Goal: Task Accomplishment & Management: Manage account settings

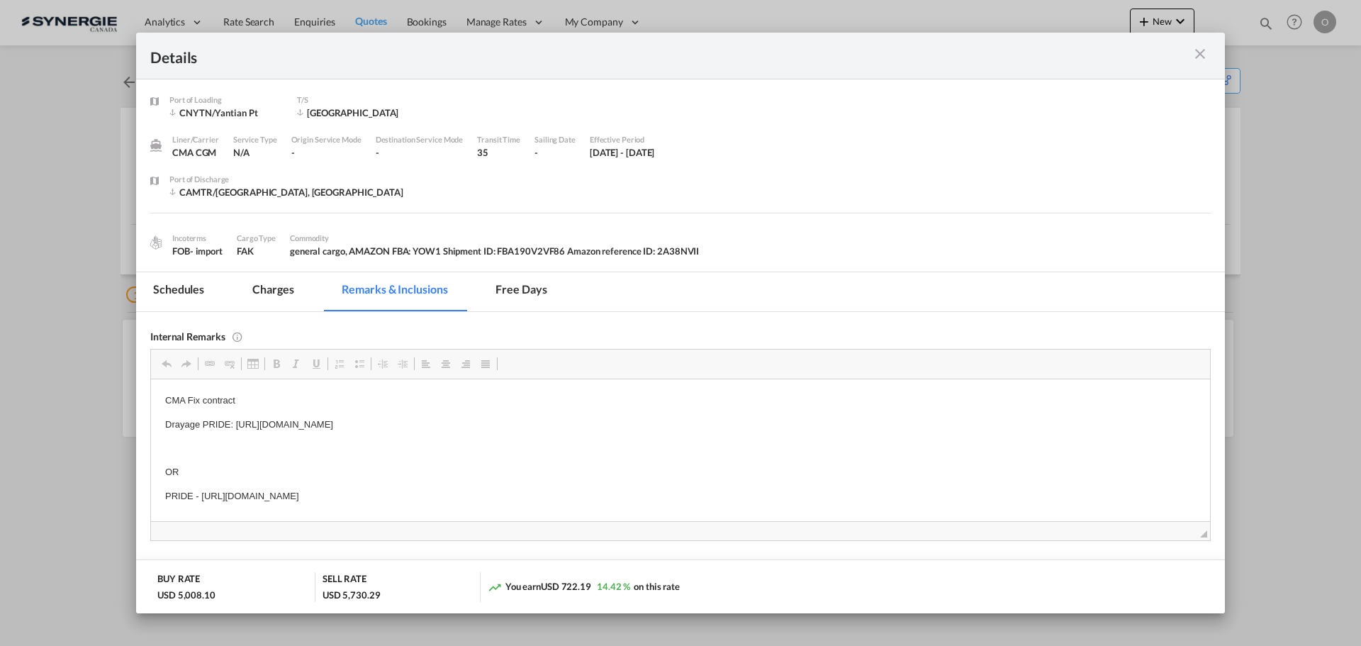
click at [1205, 50] on md-icon "icon-close m-3 fg-AAA8AD cursor" at bounding box center [1199, 53] width 17 height 17
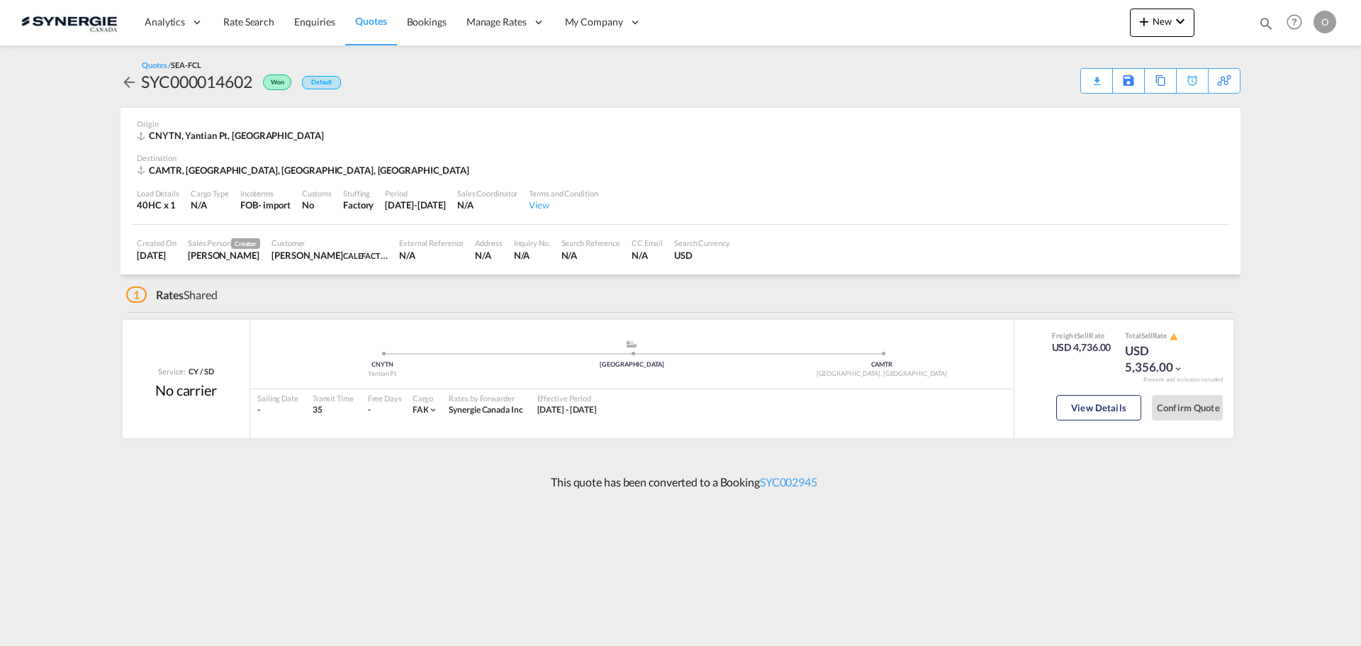
click at [1256, 21] on div "Bookings Quotes Enquiries Help Resources Product Release O My Profile Logout" at bounding box center [1294, 22] width 90 height 44
click at [1122, 23] on div "Analytics Reports Dashboard Rate Search Enquiries Quotes Bookings" at bounding box center [680, 22] width 1318 height 44
click at [1150, 25] on md-icon "icon-plus 400-fg" at bounding box center [1143, 21] width 17 height 17
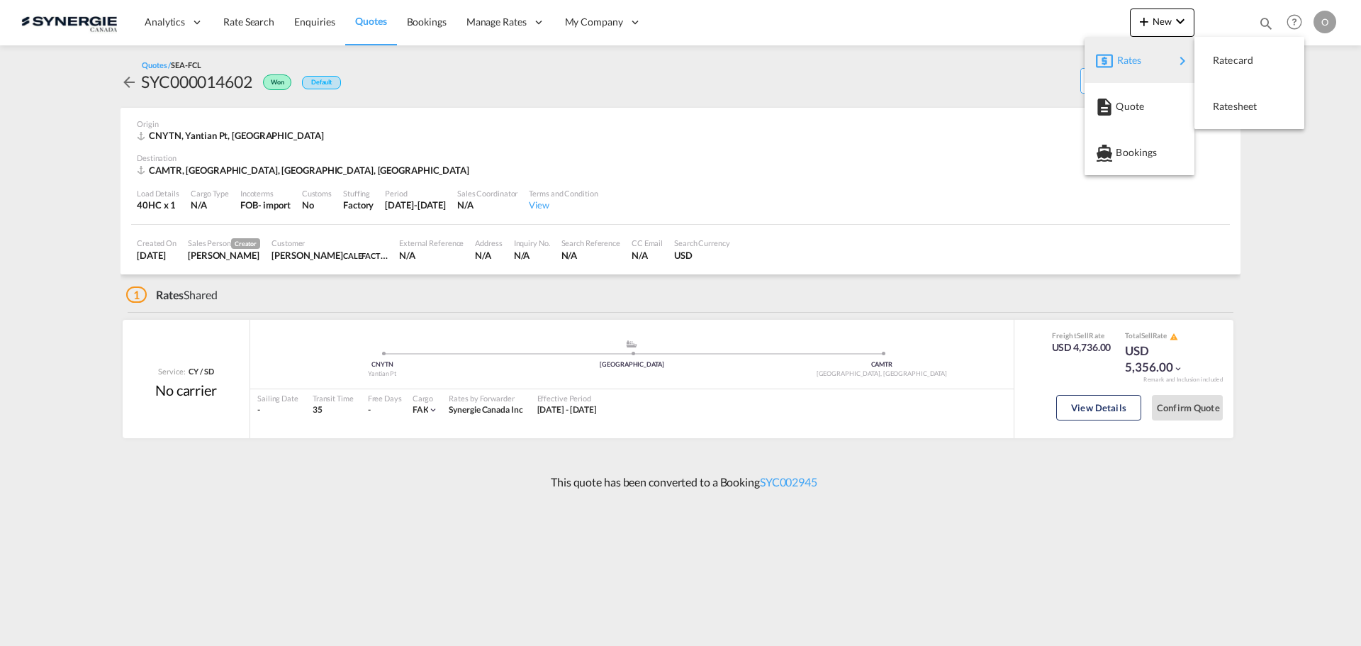
drag, startPoint x: 994, startPoint y: 21, endPoint x: 1040, endPoint y: 19, distance: 45.4
click at [996, 21] on md-backdrop at bounding box center [680, 323] width 1361 height 646
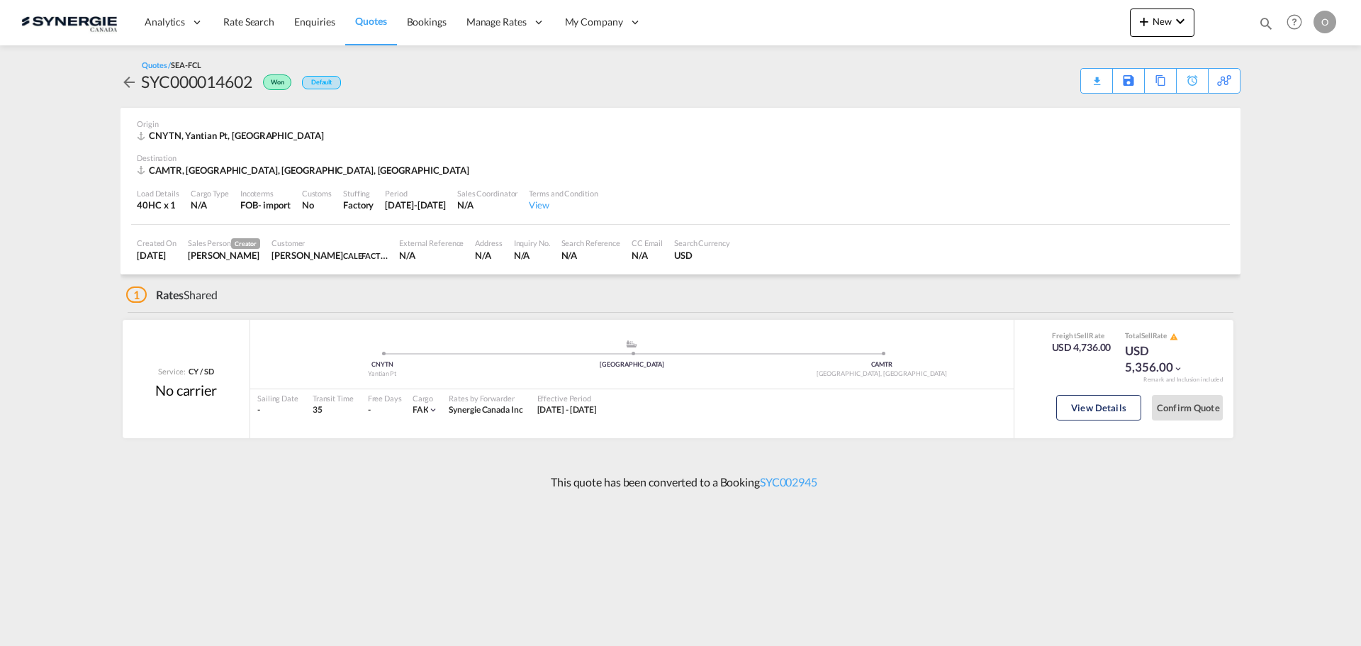
click at [1263, 18] on md-icon "icon-magnify" at bounding box center [1266, 24] width 16 height 16
click at [1053, 26] on select "Bookings Quotes Enquiries" at bounding box center [1039, 24] width 67 height 26
select select "Quotes"
click at [1006, 11] on select "Bookings Quotes Enquiries" at bounding box center [1039, 24] width 67 height 26
click at [1122, 28] on input at bounding box center [1159, 23] width 176 height 25
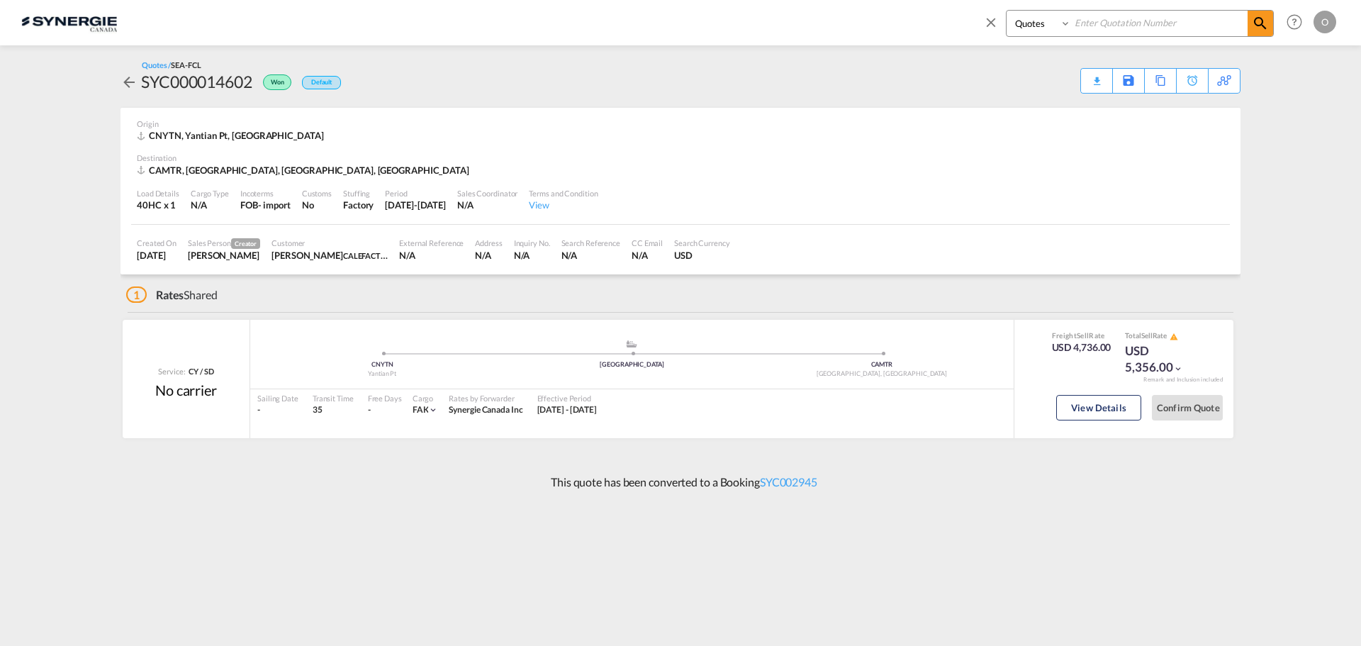
paste input "SYC000014659"
click at [1259, 24] on md-icon "icon-magnify" at bounding box center [1259, 23] width 17 height 17
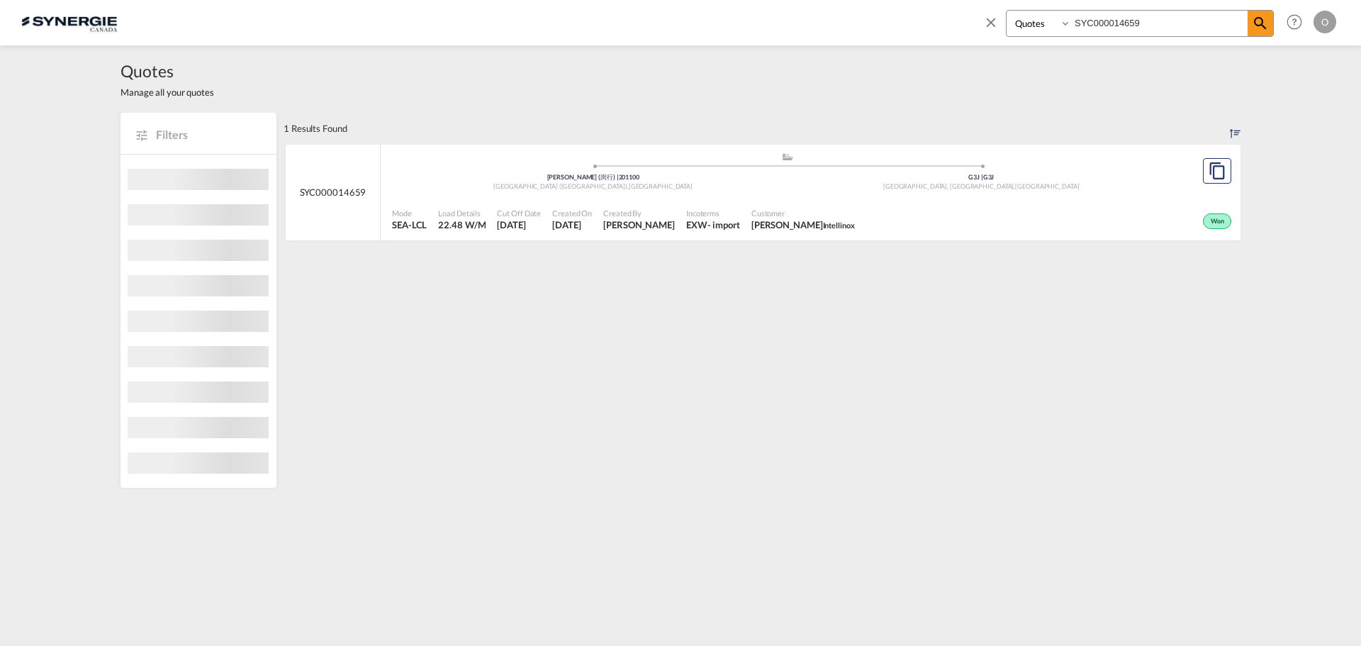
click at [925, 215] on div "Won" at bounding box center [1047, 219] width 374 height 35
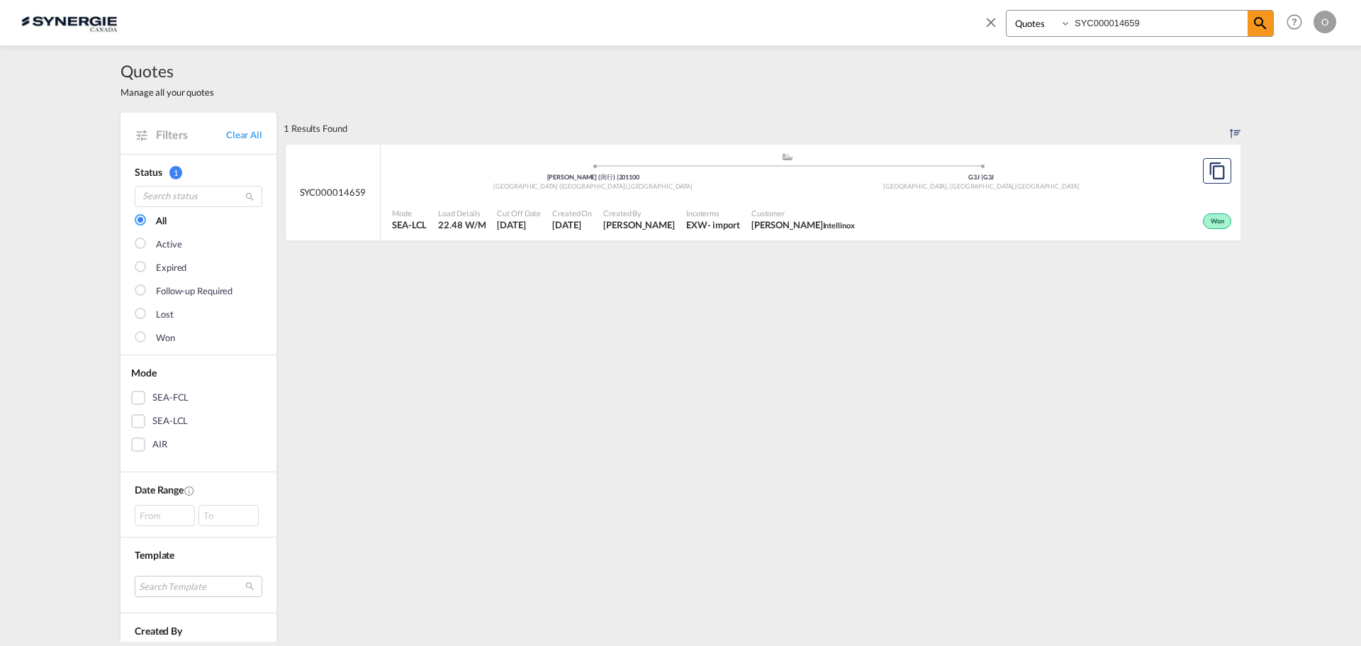
drag, startPoint x: 1157, startPoint y: 17, endPoint x: 869, endPoint y: 20, distance: 287.7
click at [873, 20] on div "Bookings Quotes Enquiries SYC000014659 Help Resources Product Release O My Prof…" at bounding box center [680, 22] width 1318 height 44
paste input "586"
click at [775, 221] on span "ADAM LENETSKY ALLEN BEARINGS" at bounding box center [830, 224] width 169 height 13
drag, startPoint x: 1149, startPoint y: 26, endPoint x: 939, endPoint y: 24, distance: 209.8
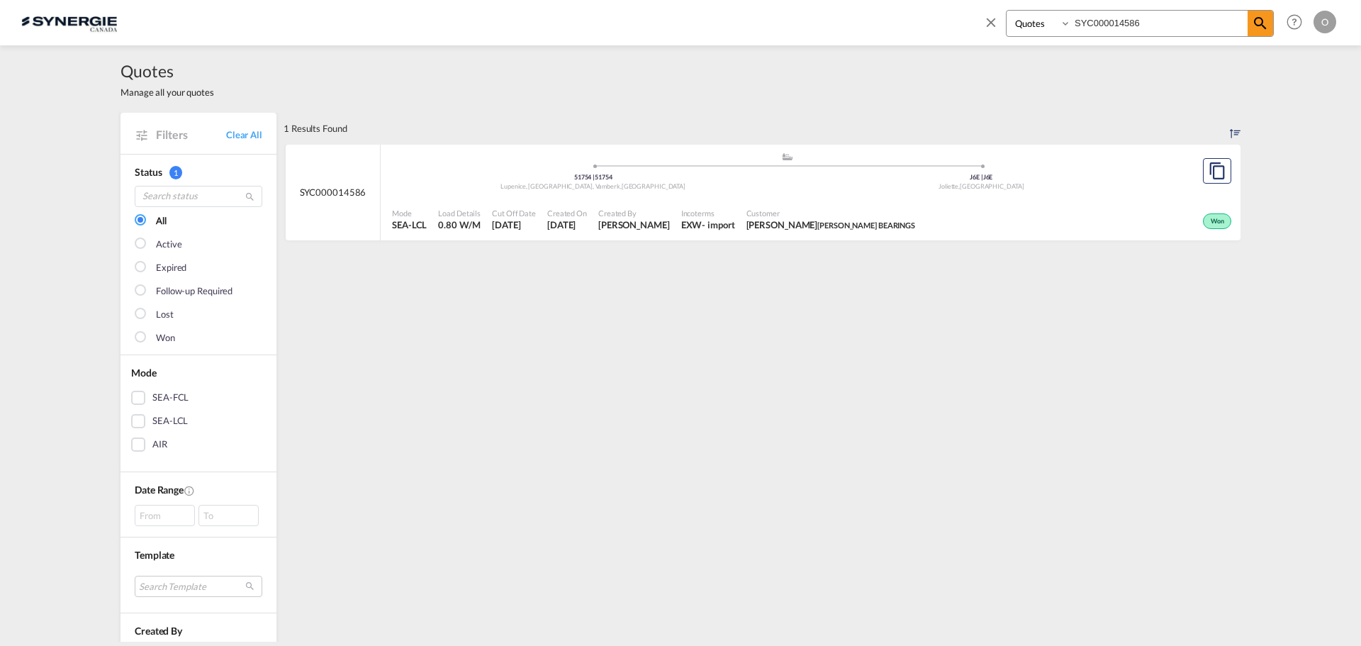
click at [939, 24] on div "Bookings Quotes Enquiries SYC000014586 Help Resources Product Release O My Prof…" at bounding box center [680, 22] width 1318 height 44
paste input "639"
type input "SYC000014639"
click at [913, 222] on span "Groupe Pelletier construction" at bounding box center [864, 224] width 101 height 9
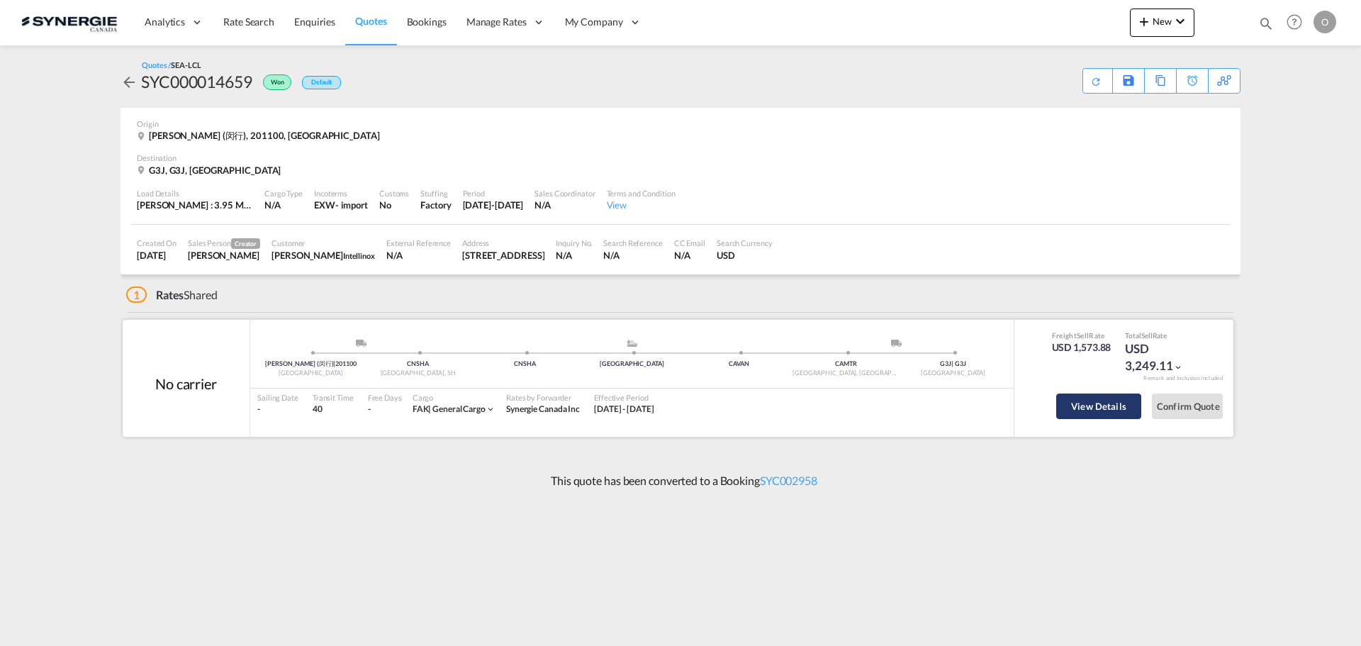
click at [1104, 409] on button "View Details" at bounding box center [1098, 406] width 85 height 26
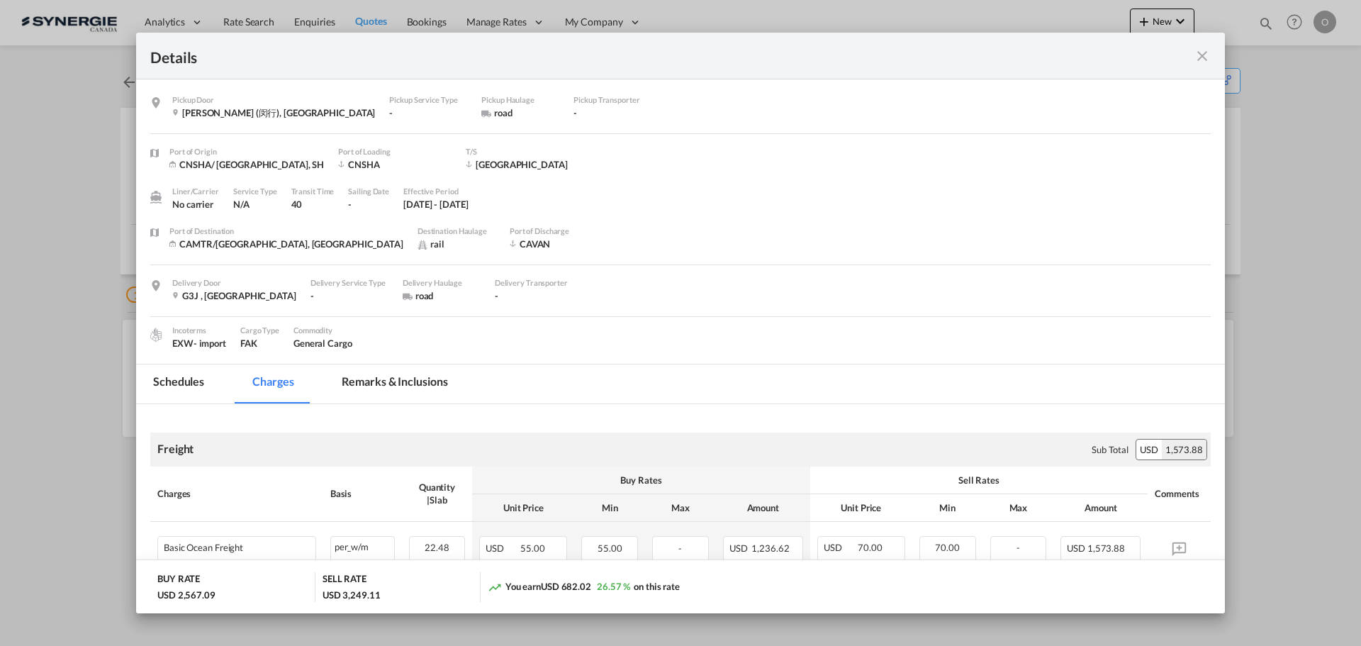
click at [400, 378] on md-tab-item "Remarks & Inclusions" at bounding box center [395, 383] width 140 height 39
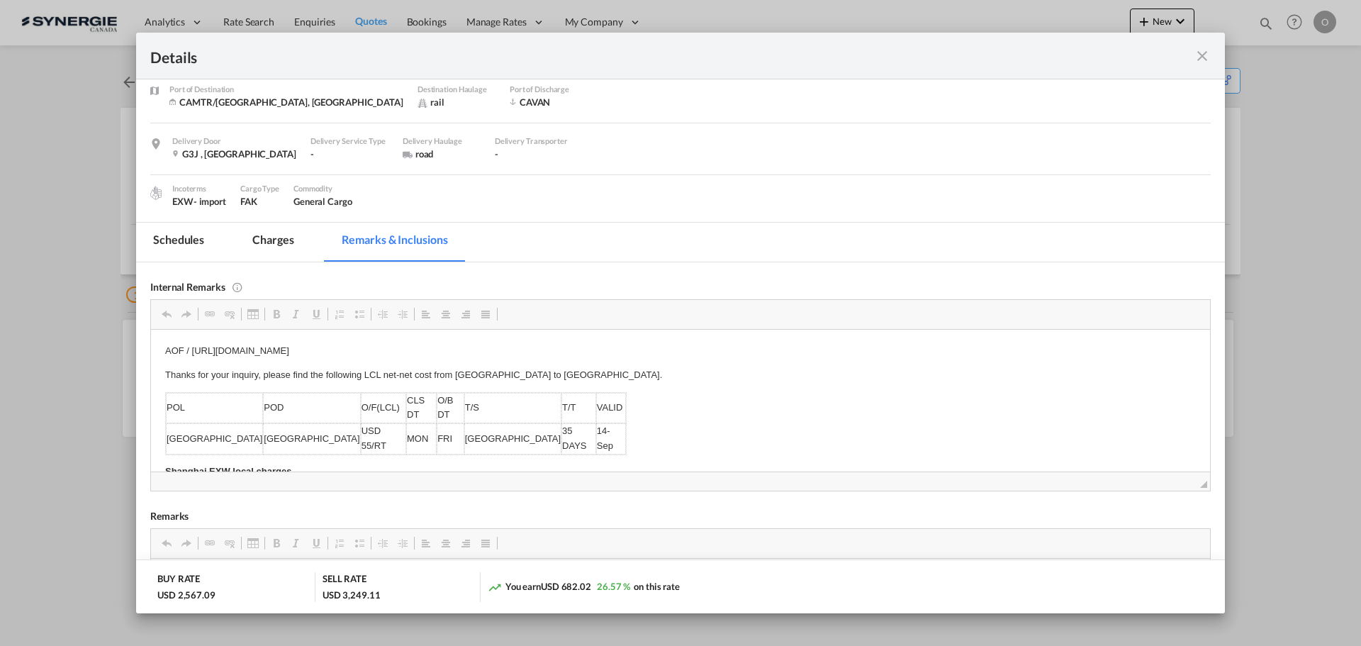
click at [1208, 54] on md-icon "icon-close fg-AAA8AD m-0 cursor" at bounding box center [1201, 55] width 17 height 17
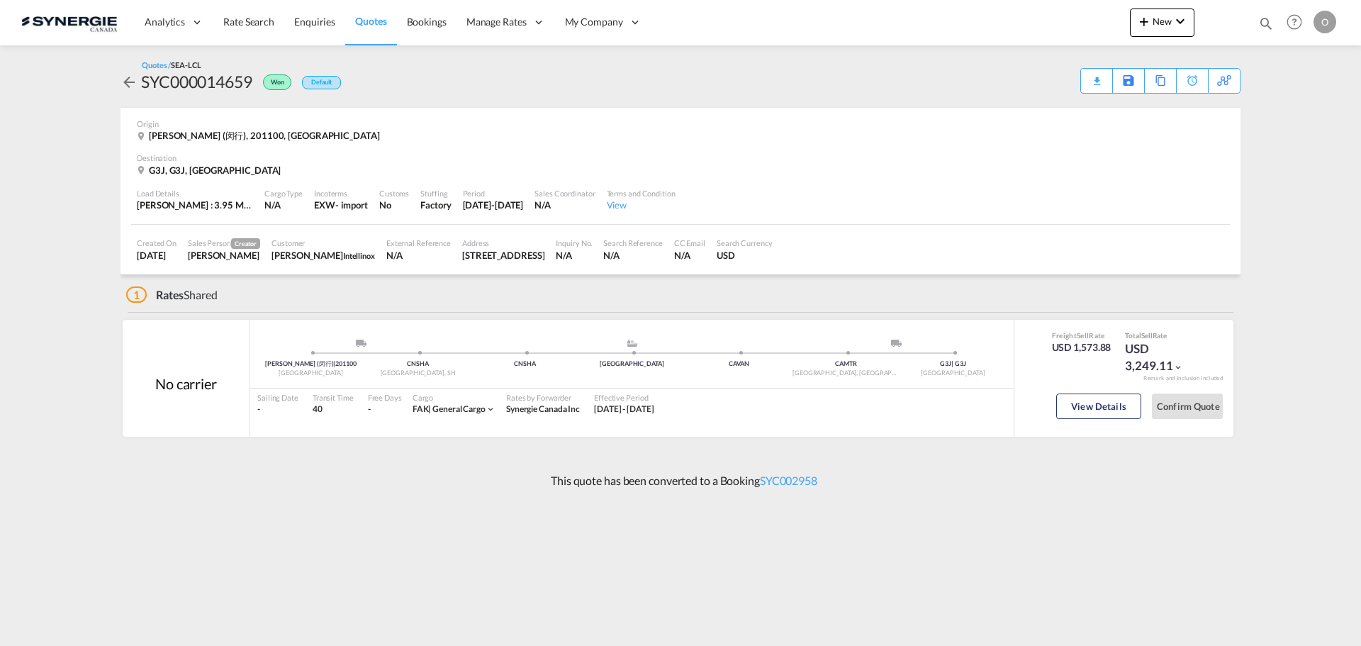
scroll to position [18, 0]
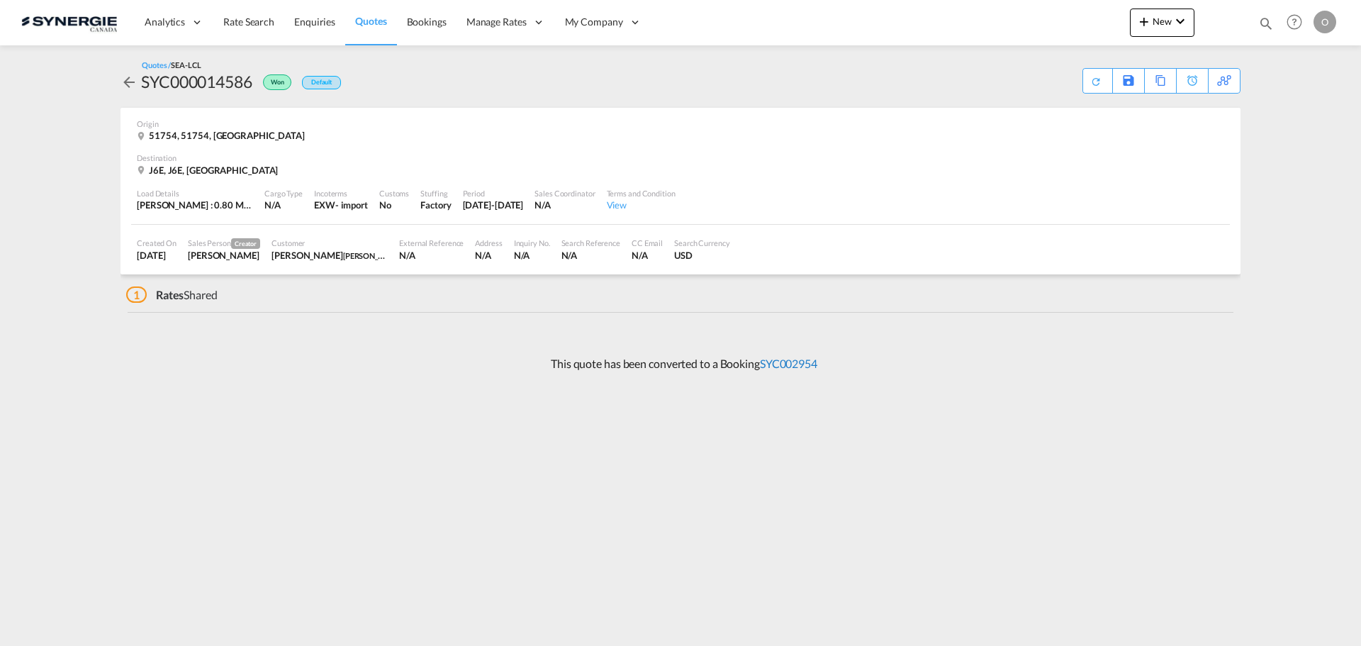
click at [785, 365] on link "SYC002954" at bounding box center [788, 362] width 57 height 13
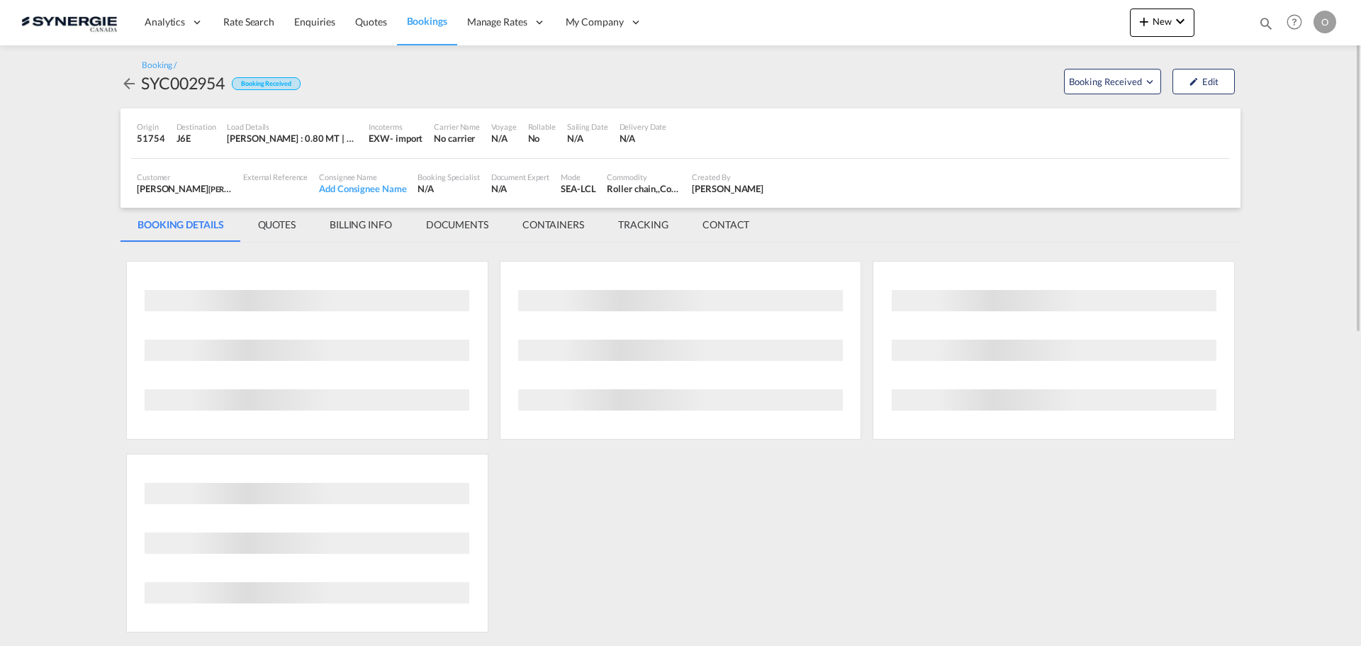
click at [281, 220] on md-tab-item "QUOTES" at bounding box center [277, 225] width 72 height 34
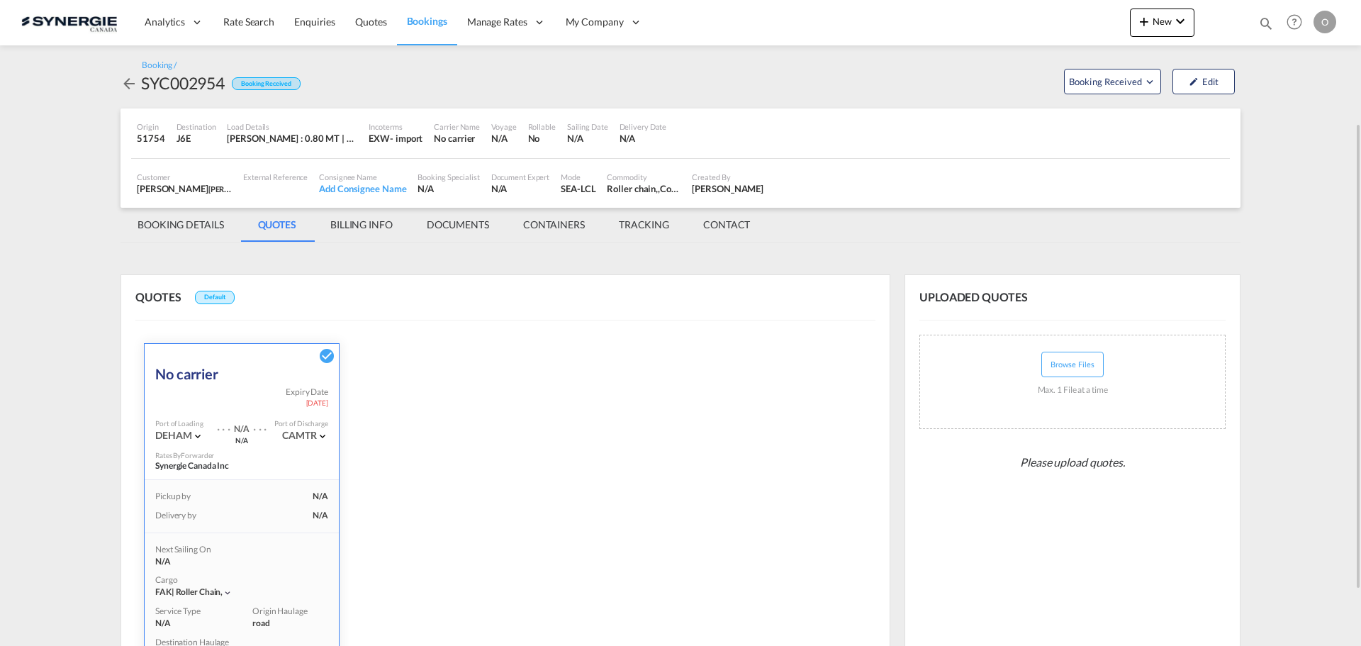
scroll to position [246, 0]
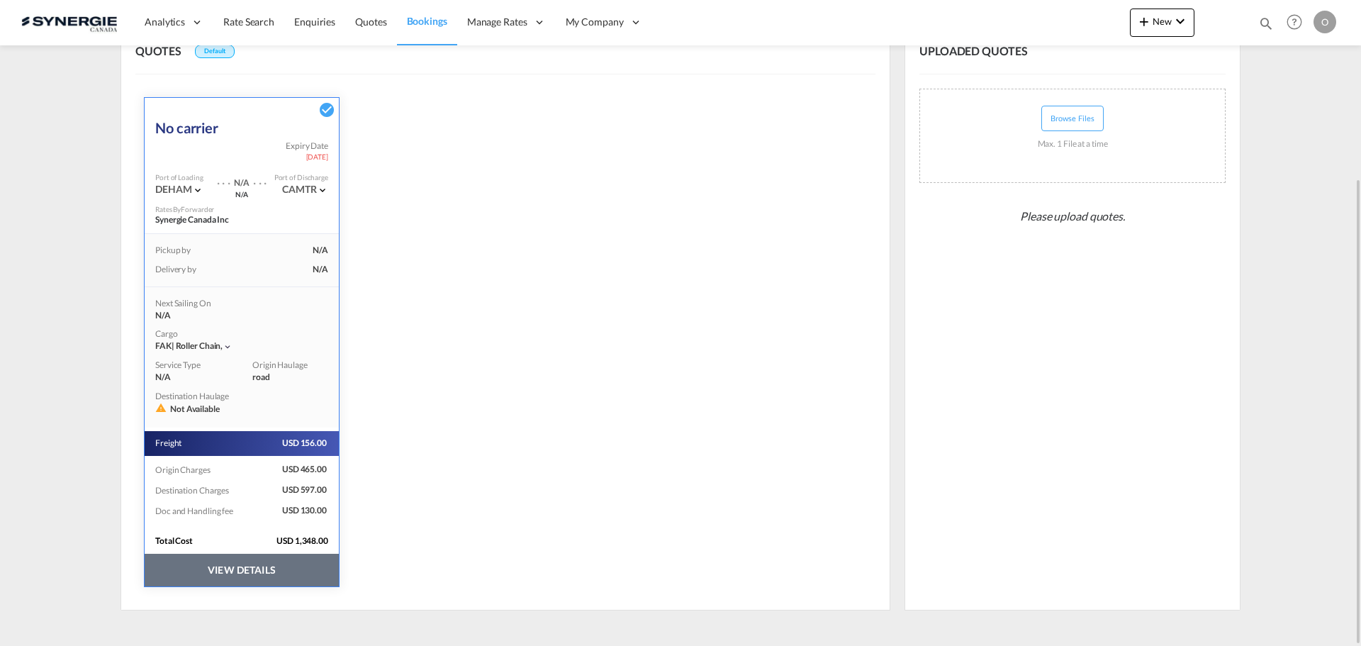
click at [259, 570] on button "VIEW DETAILS" at bounding box center [242, 569] width 194 height 33
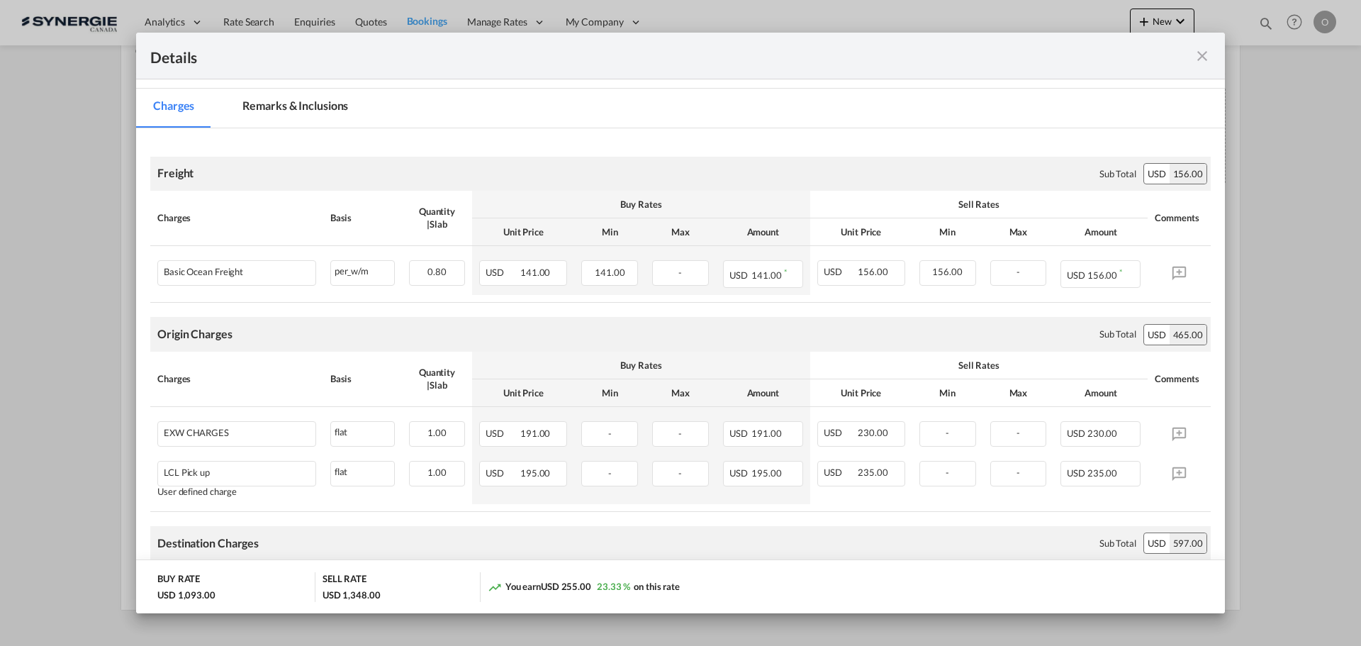
scroll to position [283, 0]
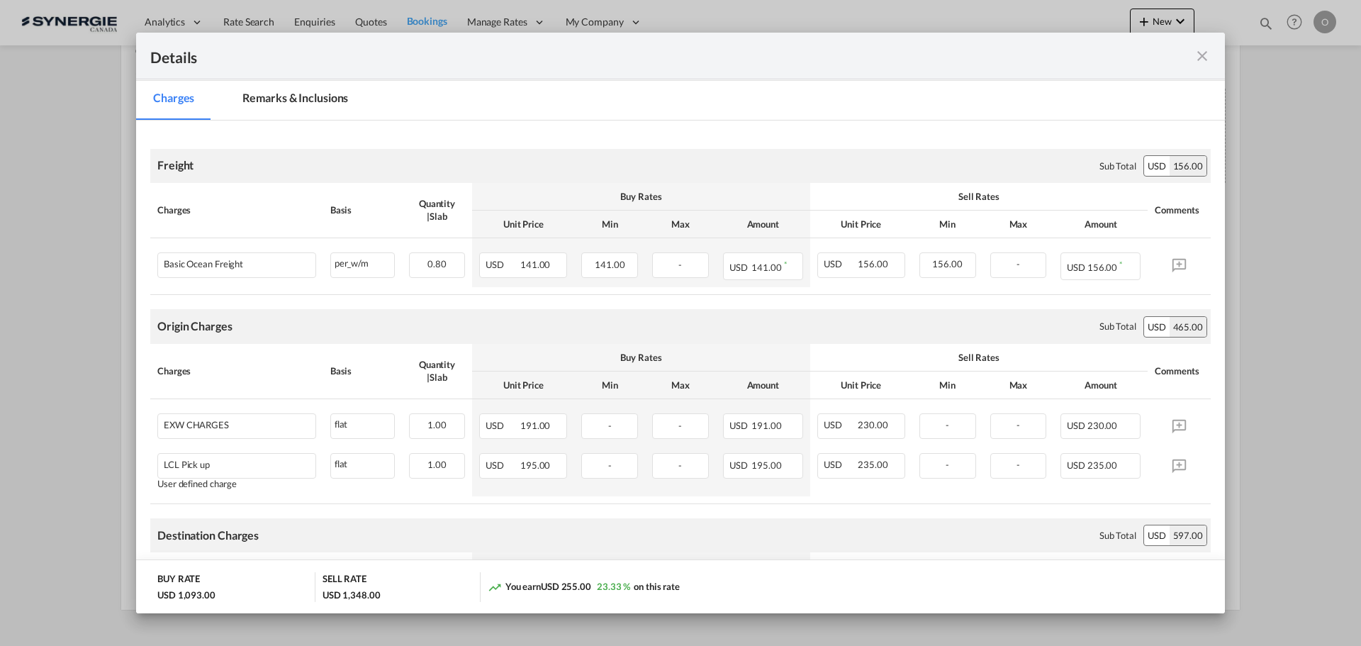
drag, startPoint x: 297, startPoint y: 100, endPoint x: 422, endPoint y: 161, distance: 139.5
click at [297, 99] on md-tab-item "Remarks & Inclusions" at bounding box center [295, 100] width 140 height 39
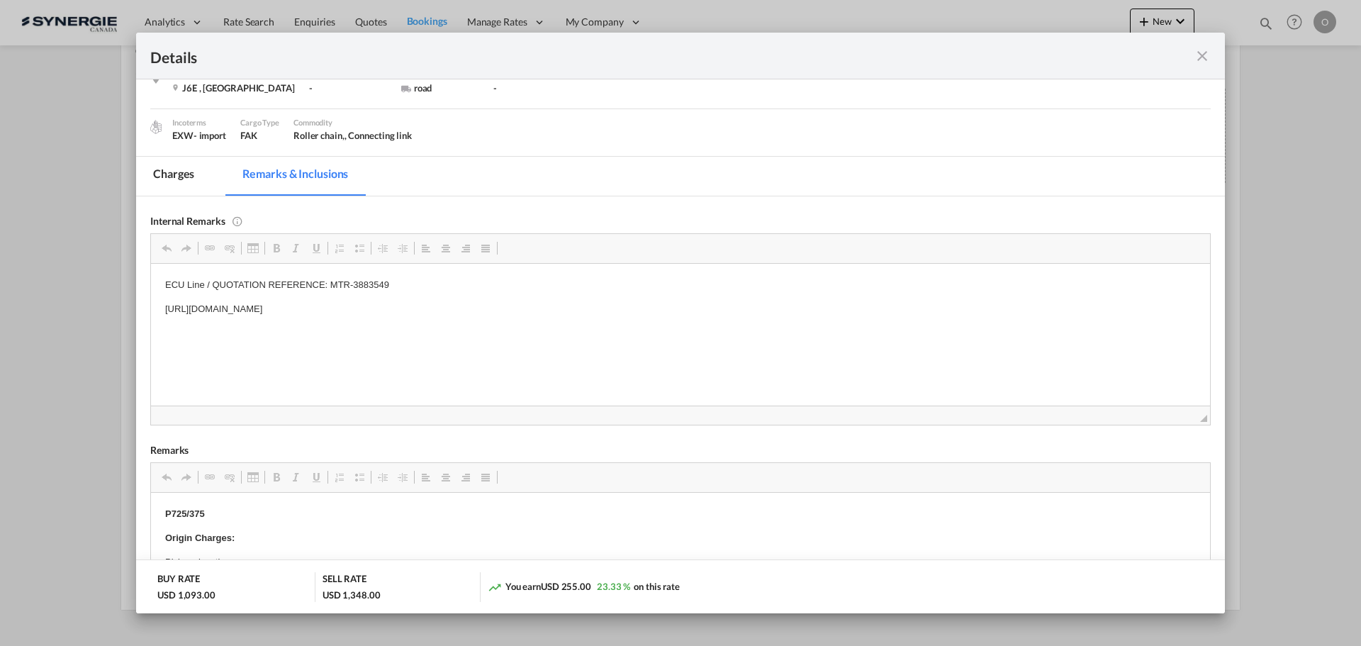
scroll to position [213, 0]
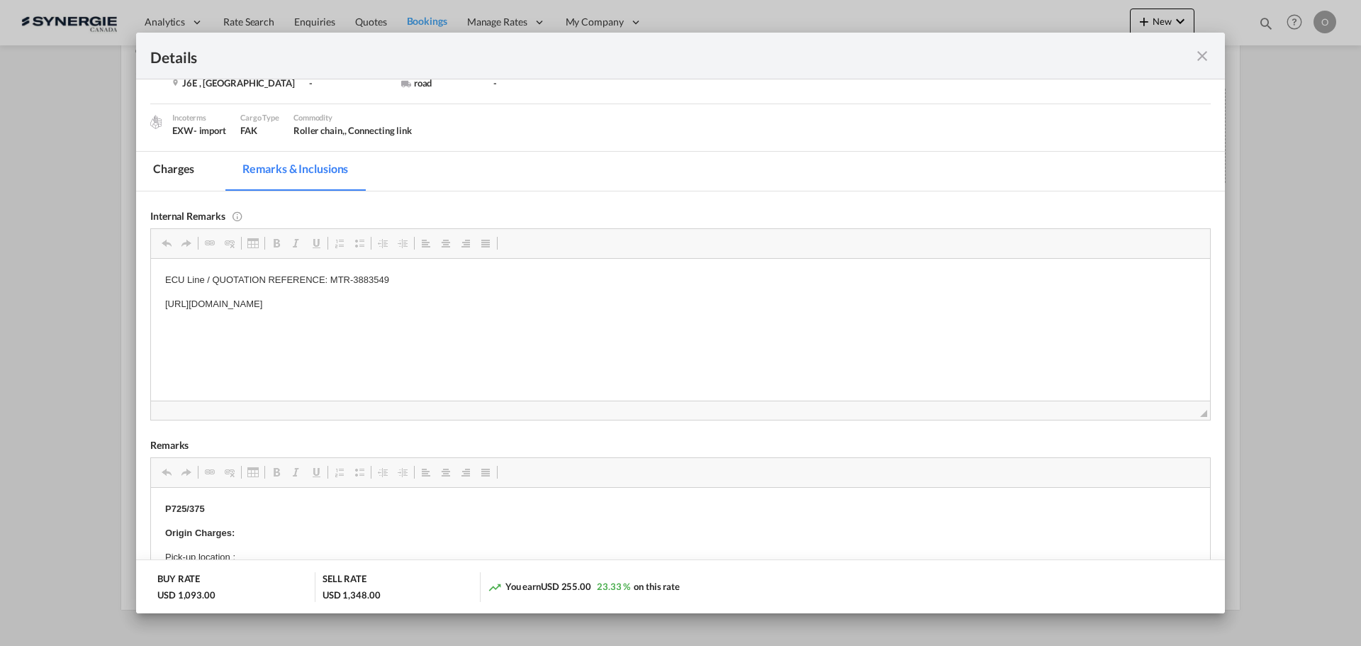
drag, startPoint x: 574, startPoint y: 305, endPoint x: 163, endPoint y: 305, distance: 411.0
drag, startPoint x: 164, startPoint y: 302, endPoint x: 466, endPoint y: 317, distance: 301.6
click at [466, 317] on html "ECU Line / QUOTATION REFERENCE: MTR-3883549 https://app.frontapp.com/open/msg_1…" at bounding box center [680, 303] width 1059 height 91
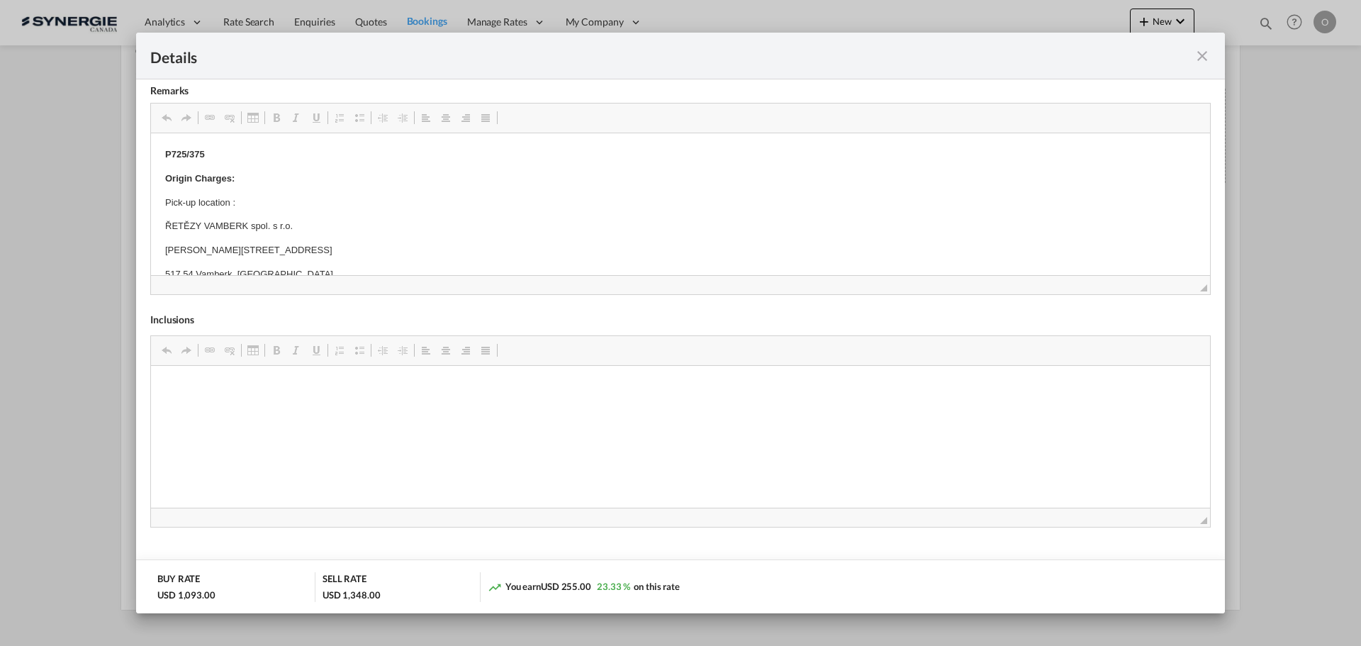
scroll to position [170, 0]
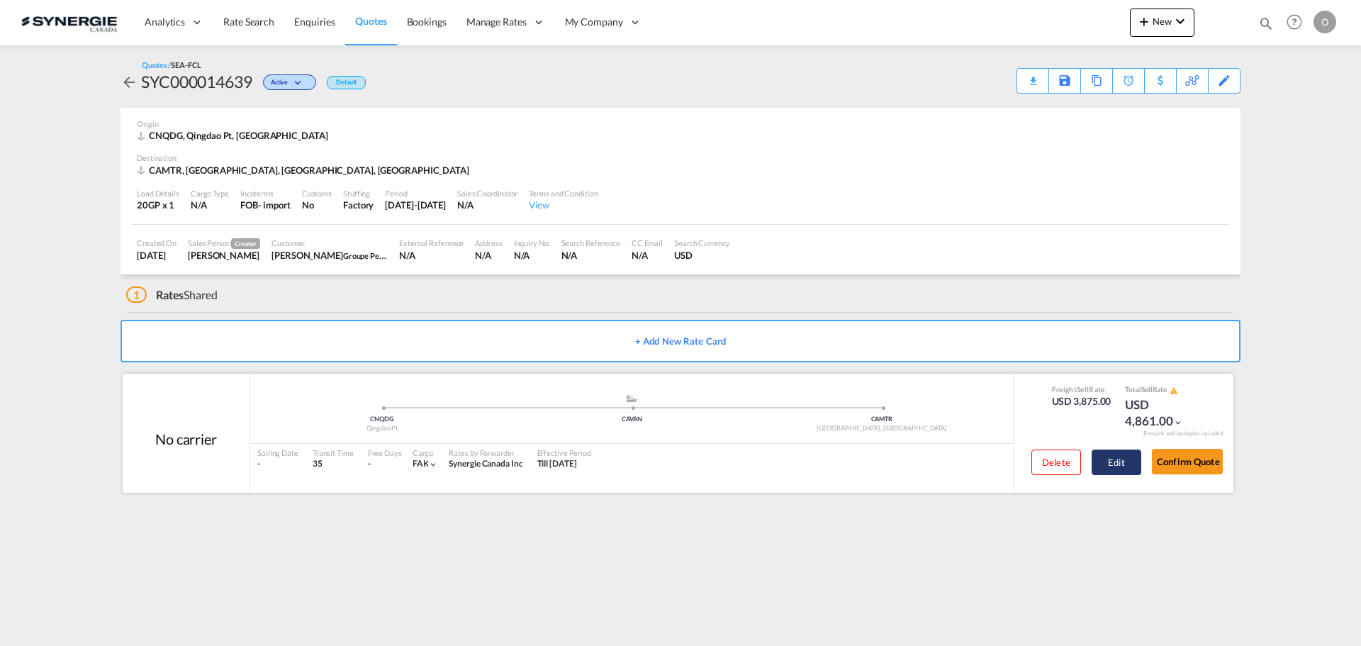
click at [1128, 462] on button "Edit" at bounding box center [1116, 462] width 50 height 26
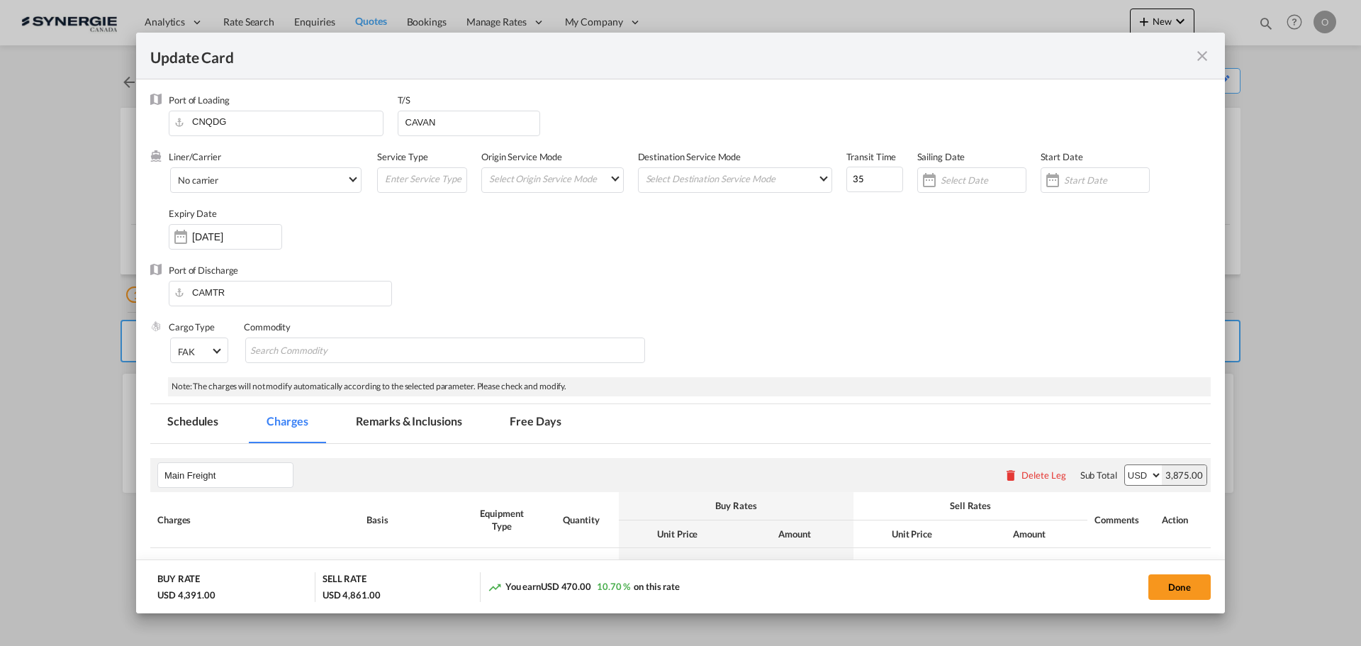
select select "per container"
select select "per B/L"
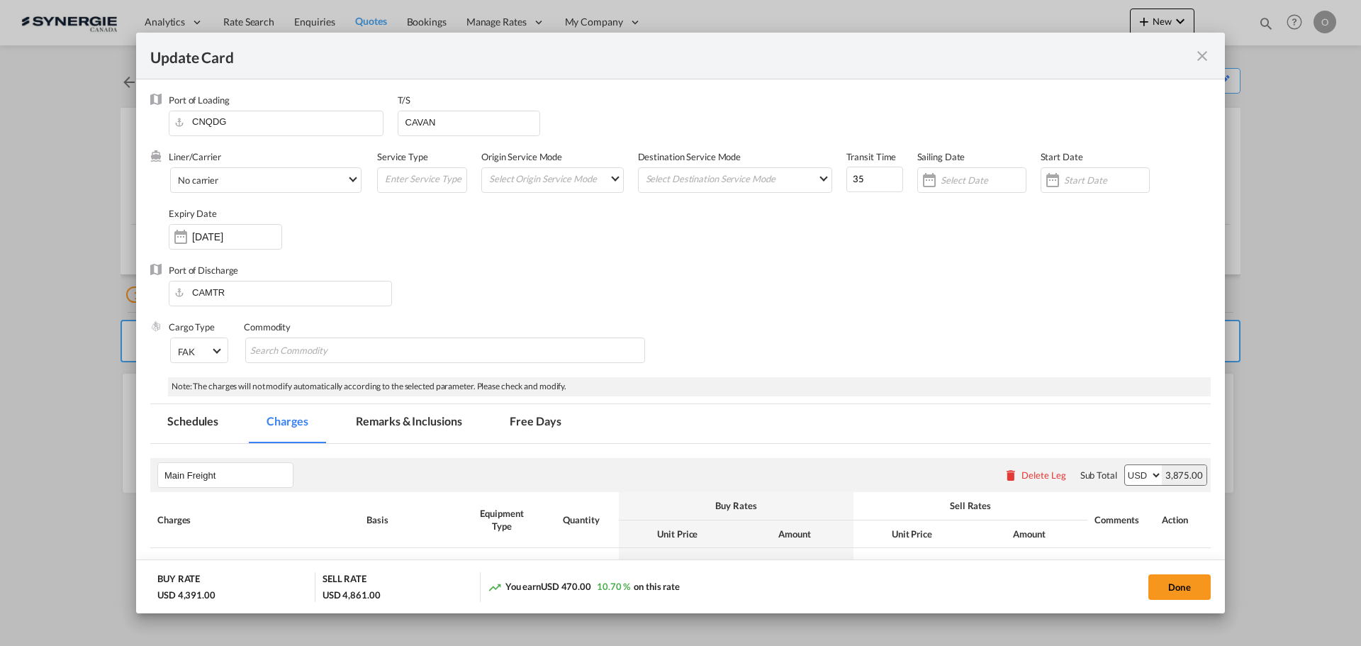
select select "per B/L"
select select "per shipment"
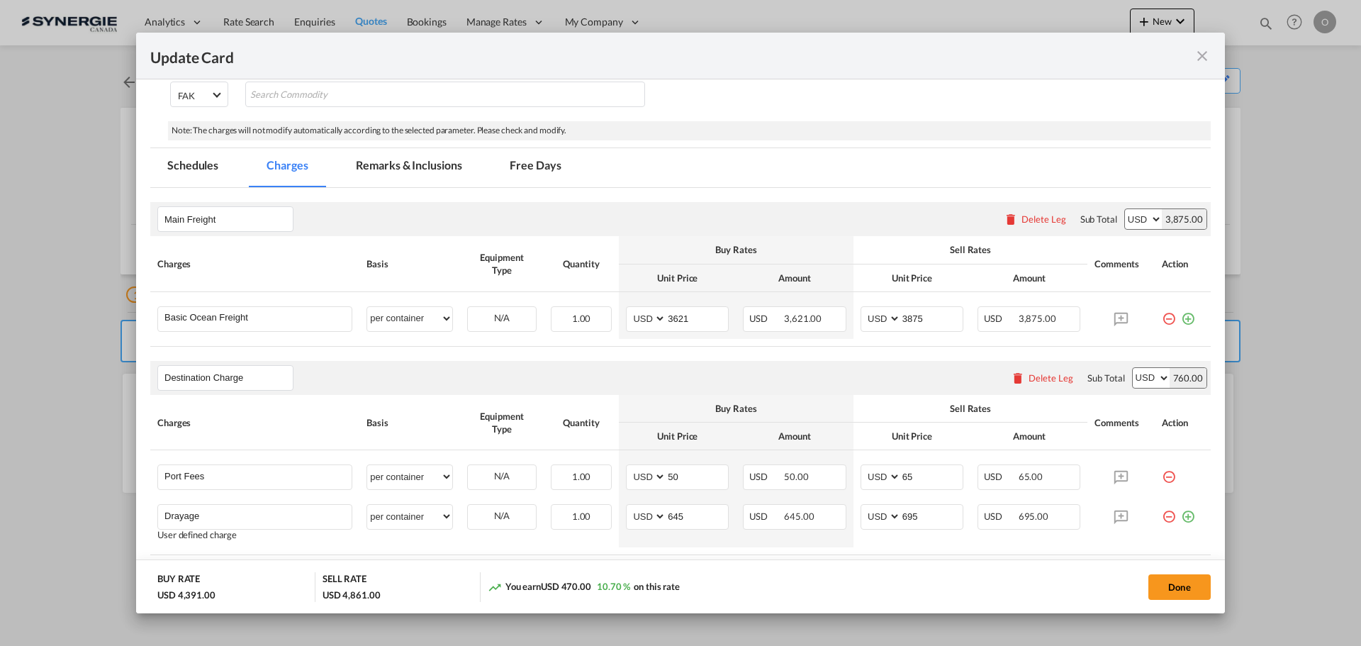
scroll to position [283, 0]
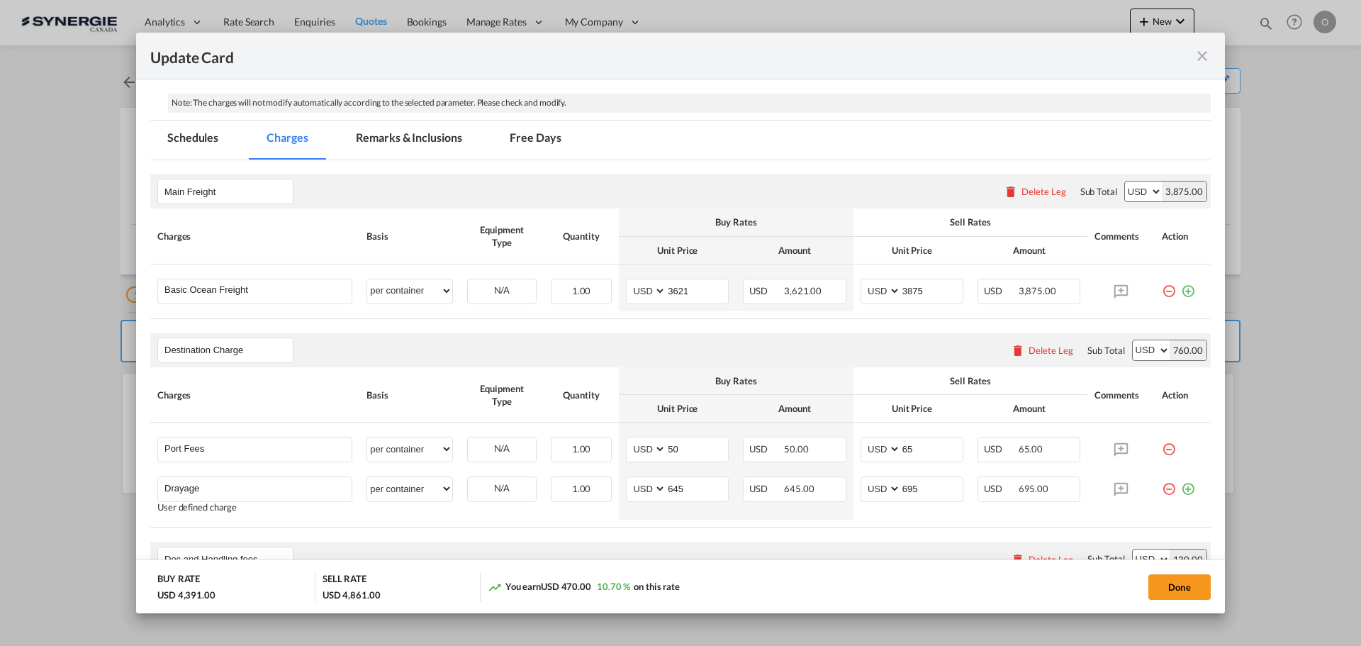
click at [425, 140] on md-tab-item "Remarks & Inclusions" at bounding box center [409, 139] width 140 height 39
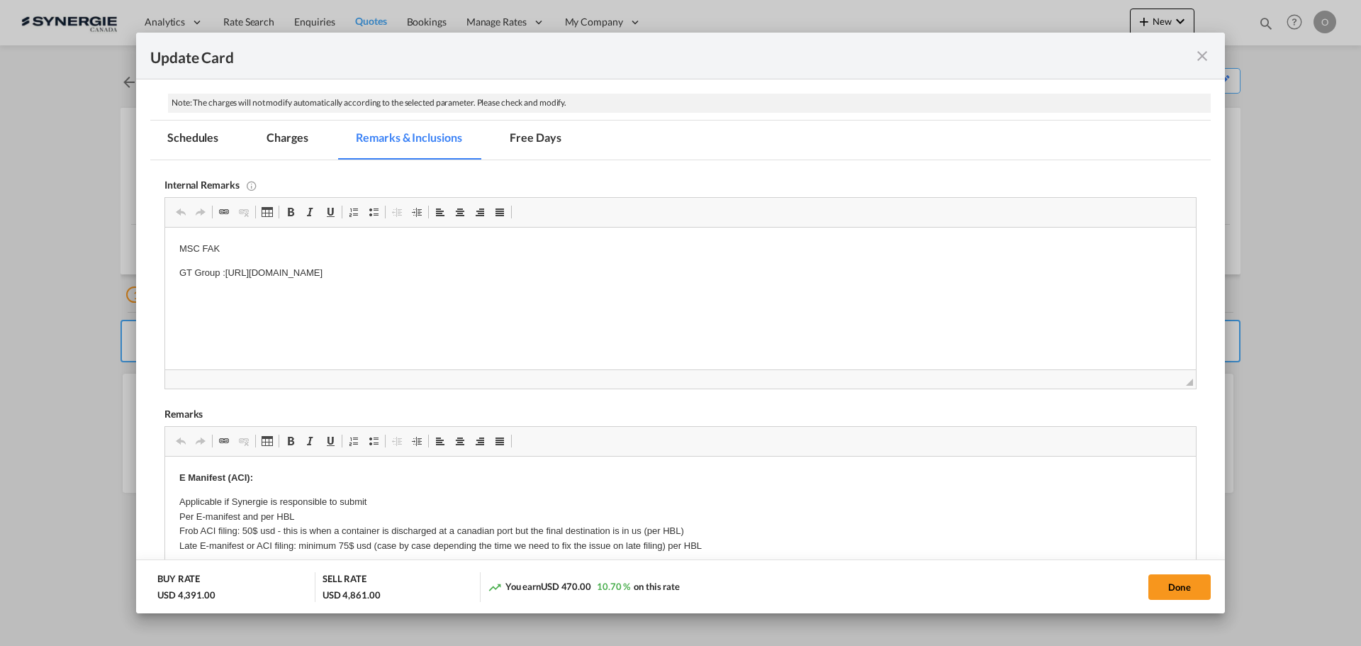
scroll to position [0, 0]
click at [1200, 57] on md-icon "icon-close fg-AAA8AD m-0 pointer" at bounding box center [1201, 55] width 17 height 17
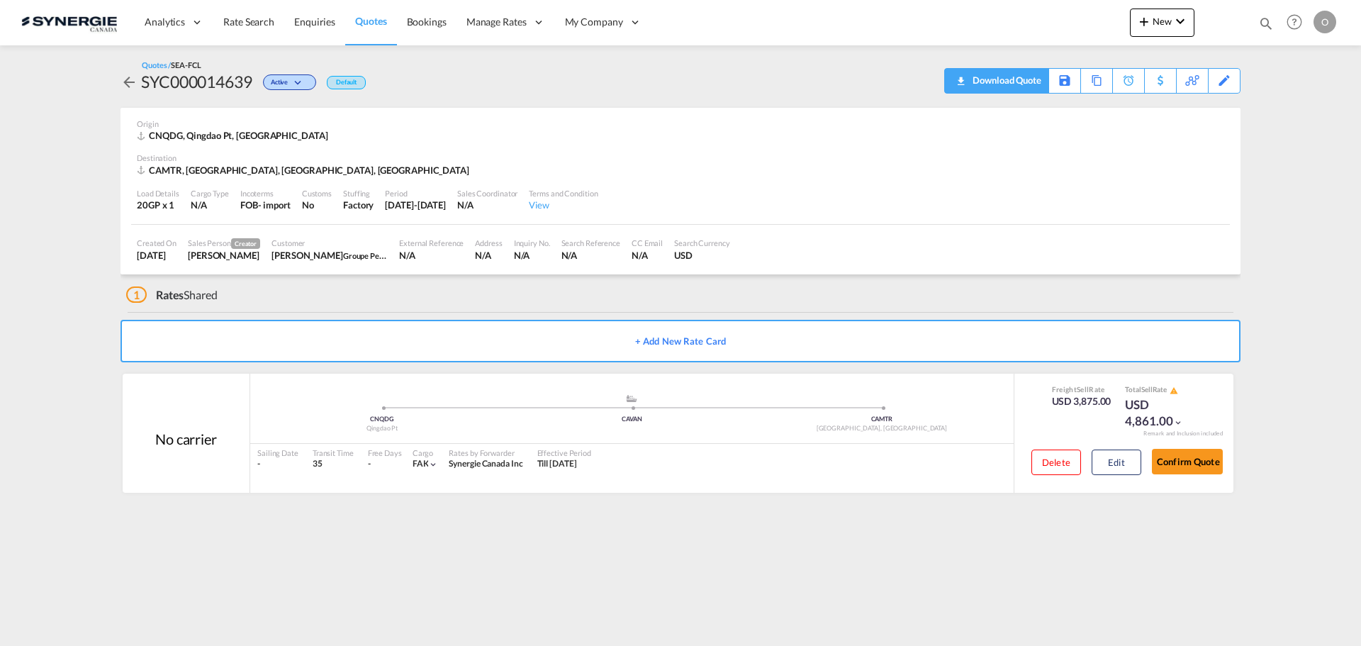
click at [964, 81] on md-icon "icon-download" at bounding box center [960, 76] width 17 height 11
click at [1119, 458] on button "Edit" at bounding box center [1116, 462] width 50 height 26
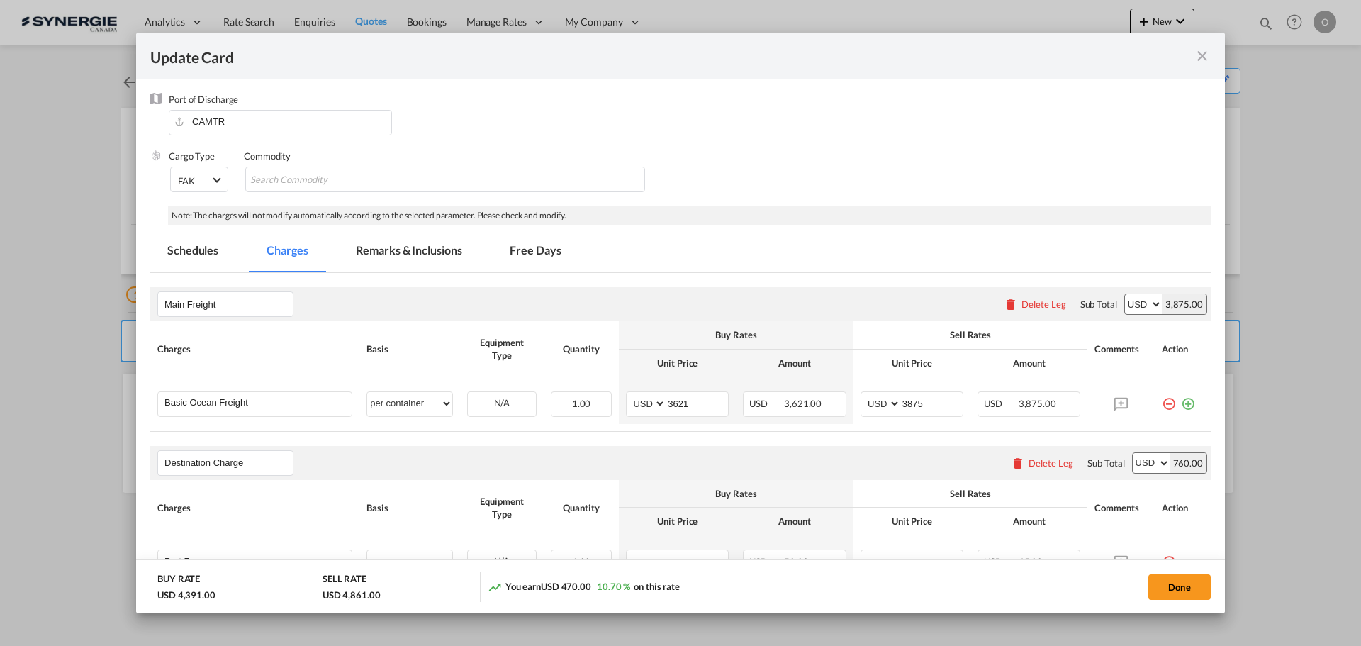
scroll to position [283, 0]
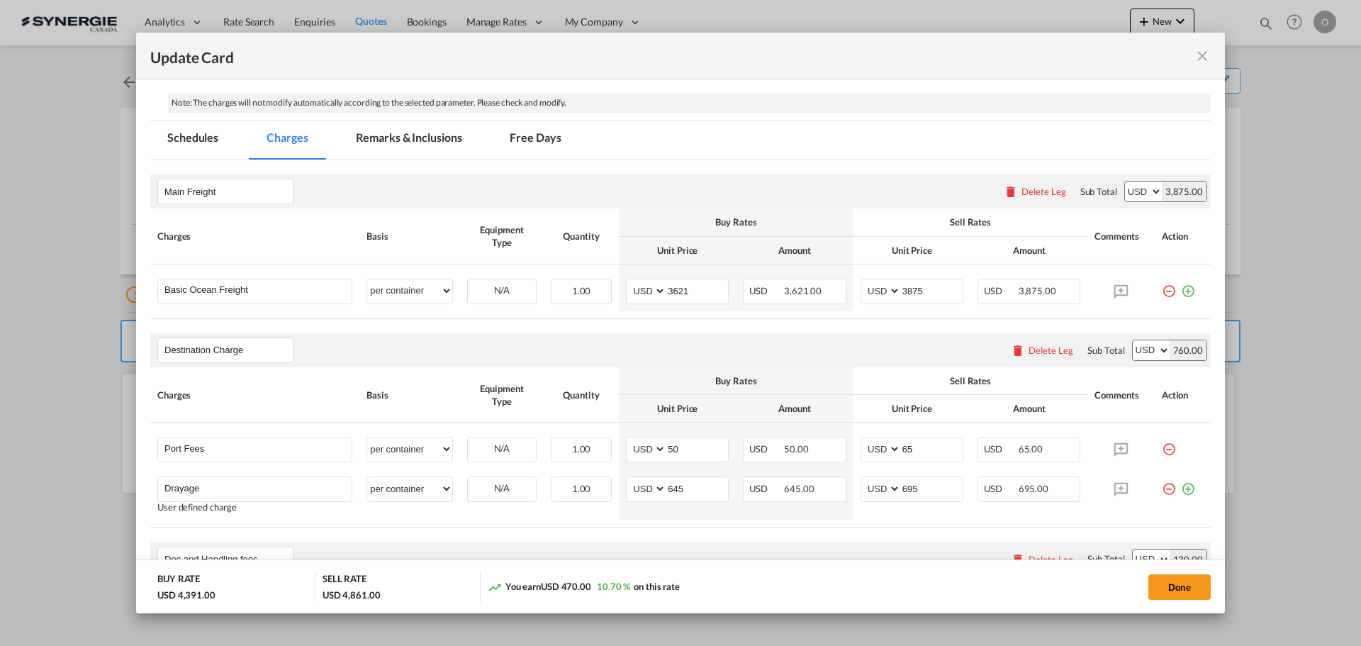
click at [408, 140] on md-tab-item "Remarks & Inclusions" at bounding box center [409, 139] width 140 height 39
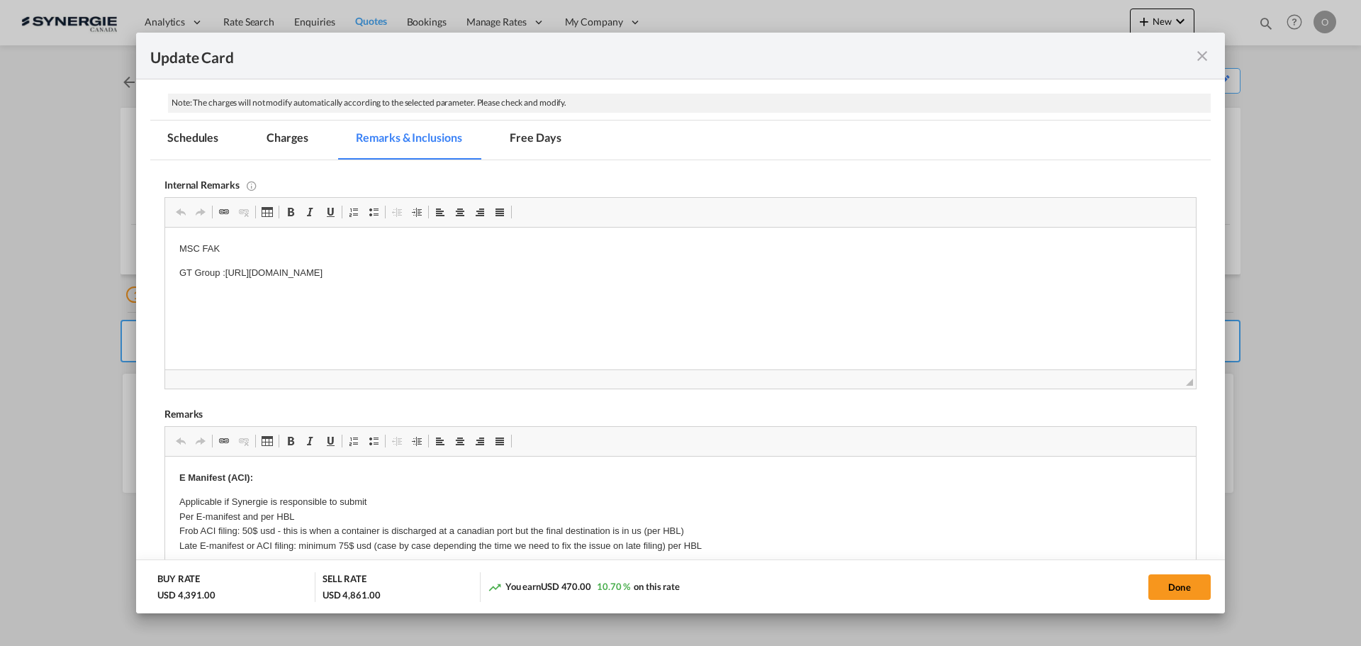
drag, startPoint x: 288, startPoint y: 142, endPoint x: 108, endPoint y: 23, distance: 214.8
click at [288, 142] on md-tab-item "Charges" at bounding box center [286, 139] width 75 height 39
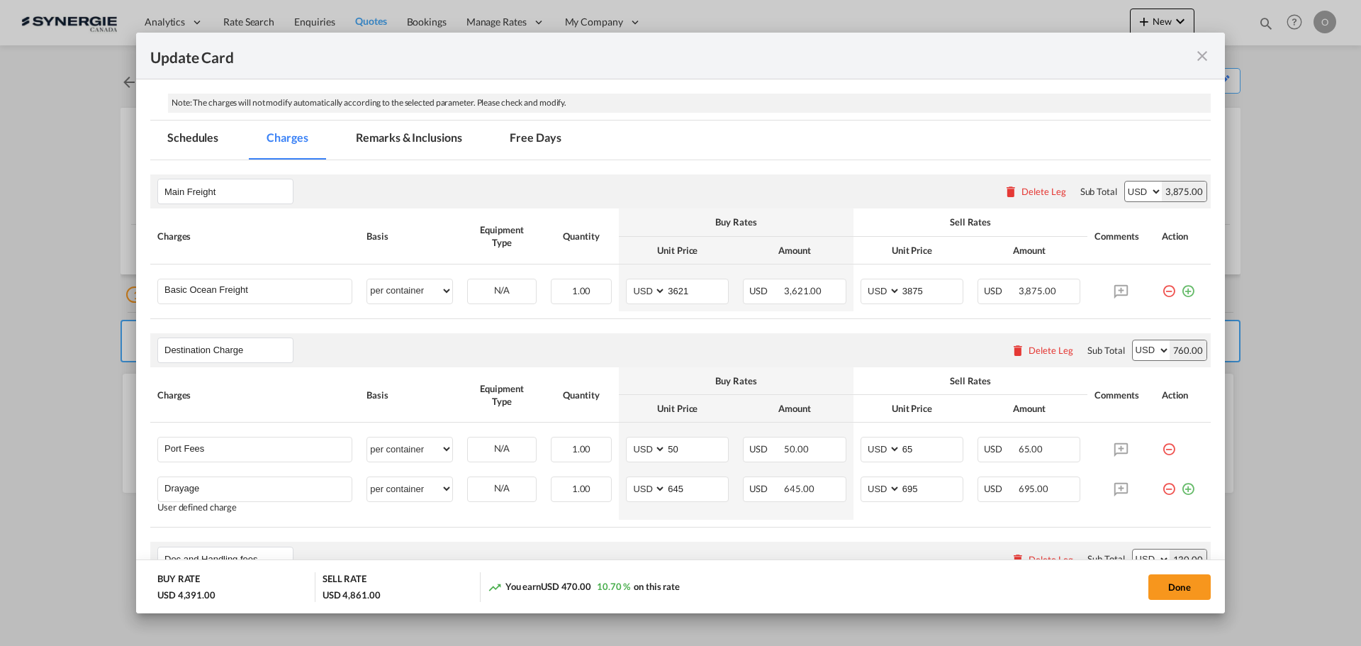
click at [483, 140] on md-pagination-wrapper "Schedules Charges Remarks & Inclusions Free Days" at bounding box center [371, 139] width 442 height 39
click at [415, 130] on md-tab-item "Remarks & Inclusions" at bounding box center [409, 139] width 140 height 39
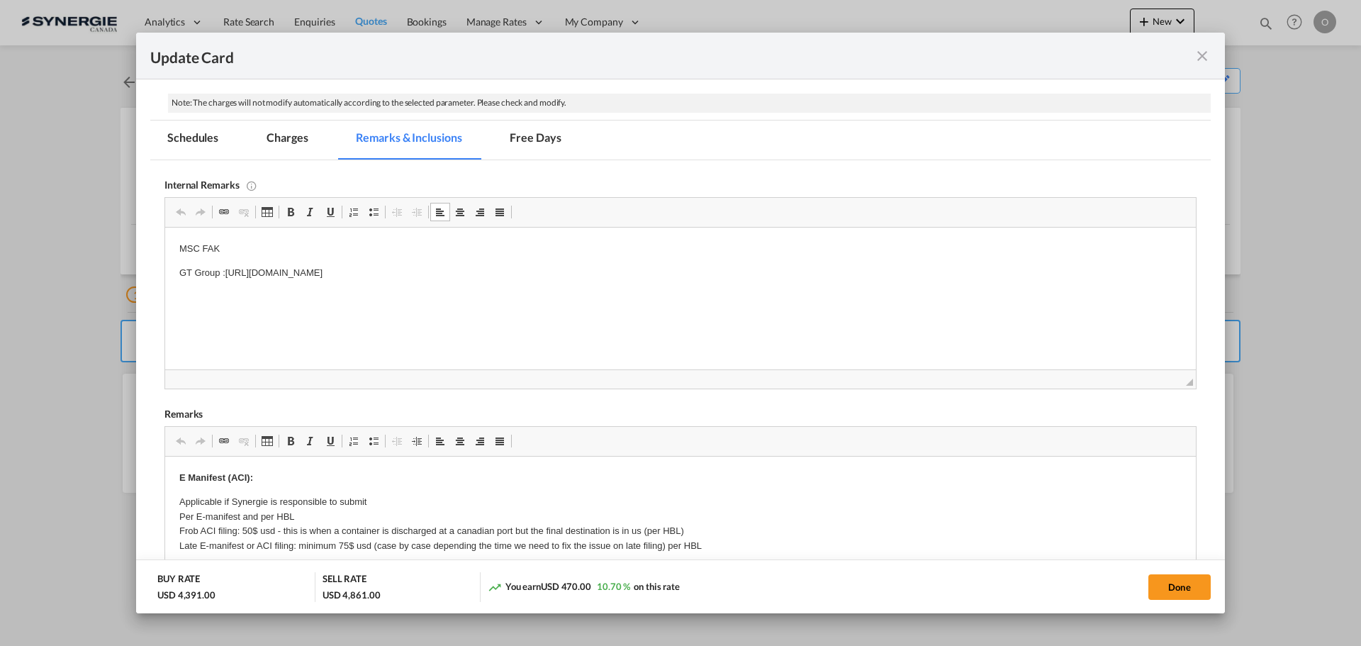
drag, startPoint x: 225, startPoint y: 273, endPoint x: 427, endPoint y: 276, distance: 201.3
drag, startPoint x: 617, startPoint y: 274, endPoint x: 226, endPoint y: 274, distance: 391.2
click at [226, 274] on p "GT Group :[URL][DOMAIN_NAME]" at bounding box center [680, 273] width 1002 height 15
copy p "[URL][DOMAIN_NAME]"
click at [281, 145] on md-tab-item "Charges" at bounding box center [286, 139] width 75 height 39
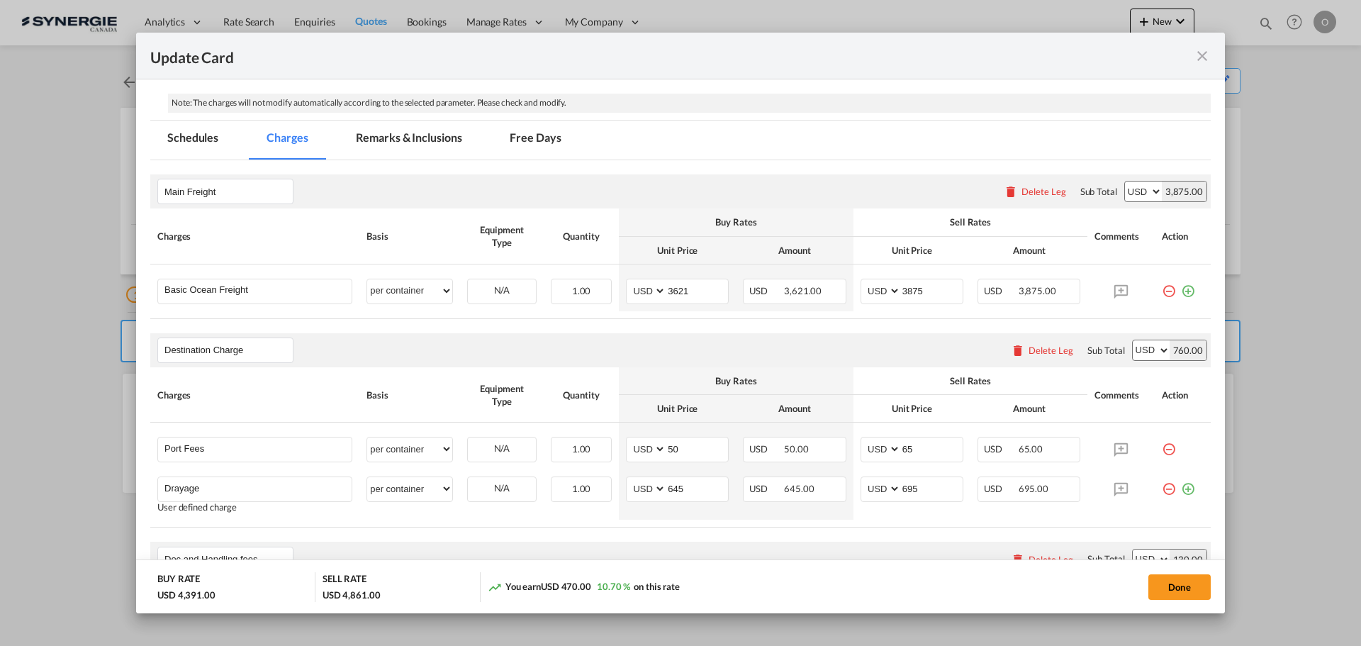
click at [1205, 57] on md-icon "icon-close fg-AAA8AD m-0 pointer" at bounding box center [1201, 55] width 17 height 17
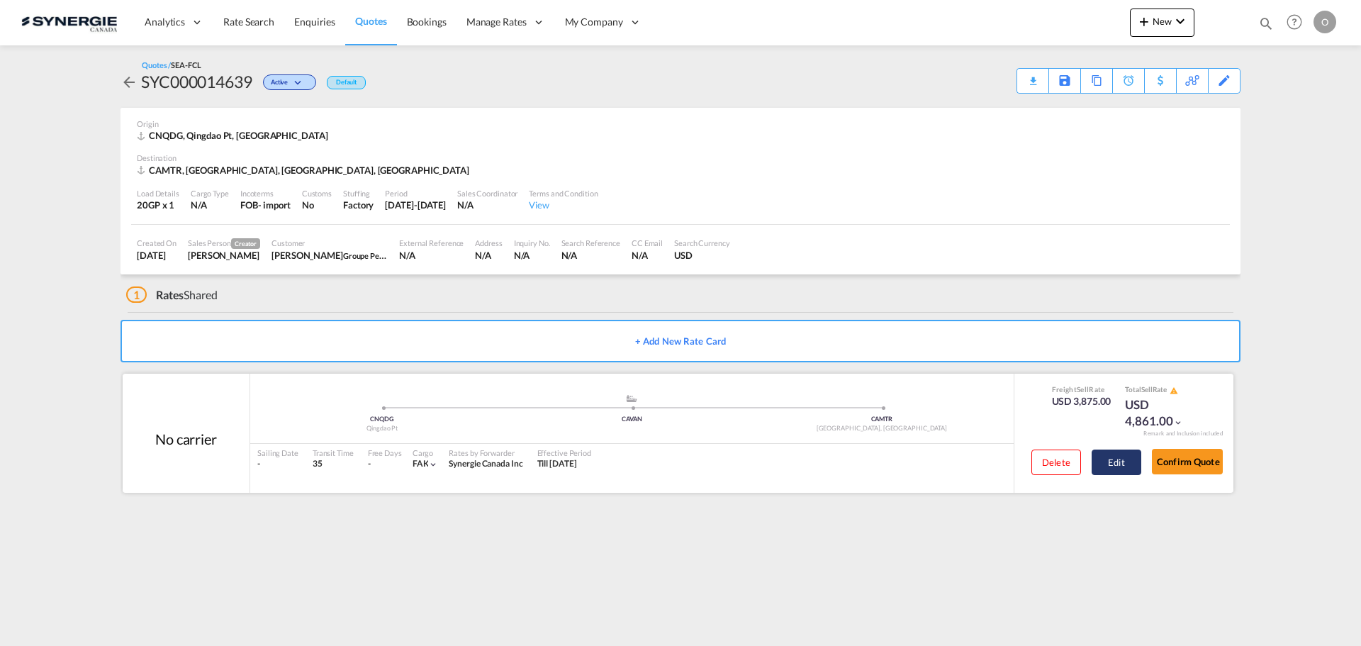
click at [1112, 461] on button "Edit" at bounding box center [1116, 462] width 50 height 26
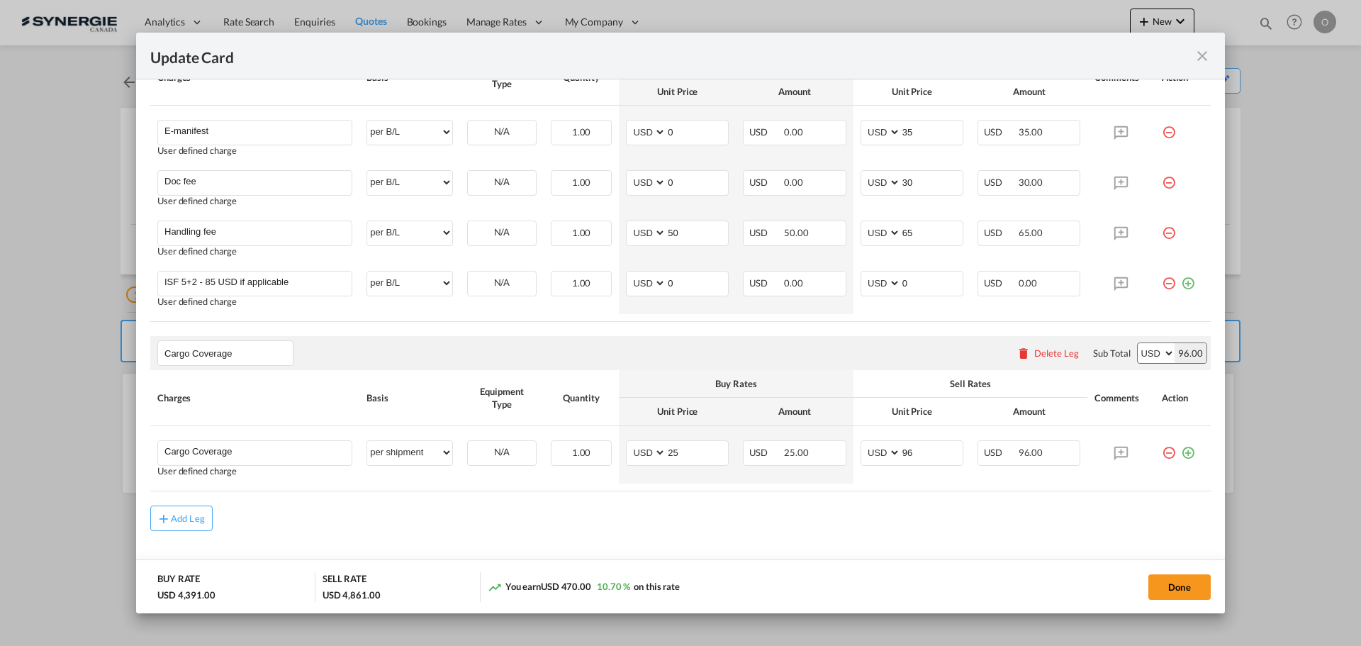
scroll to position [835, 0]
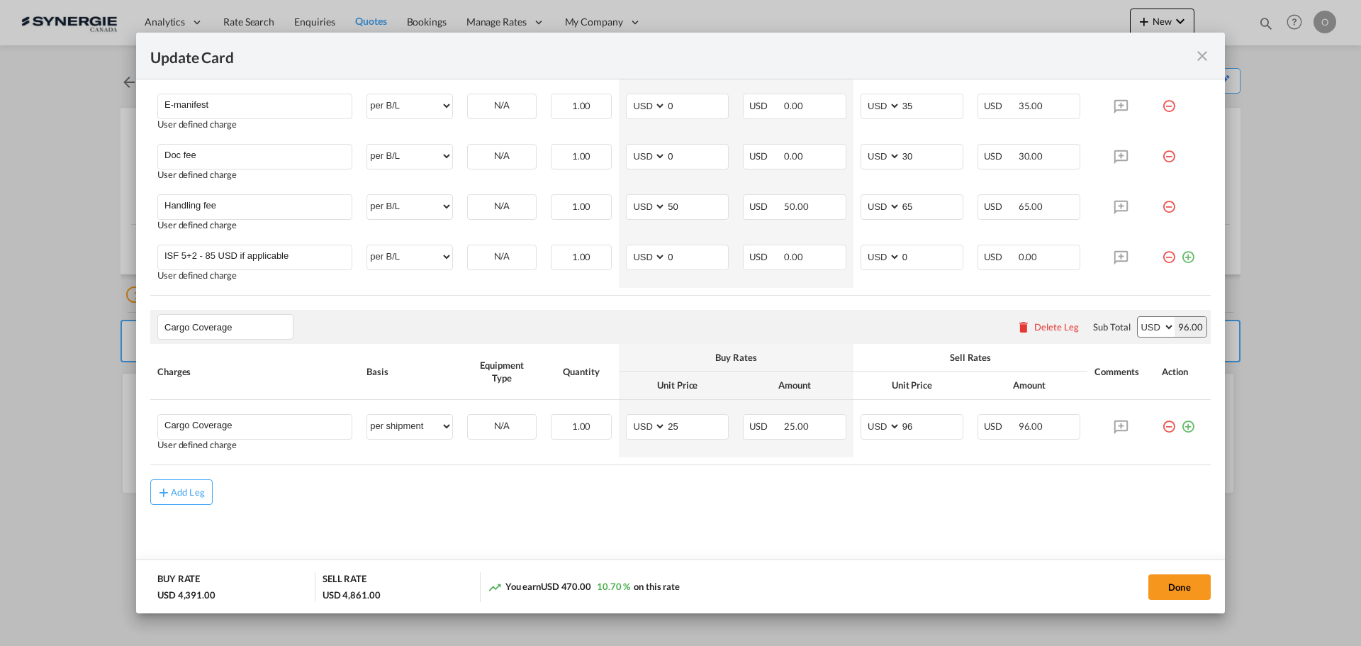
click at [1206, 60] on md-icon "icon-close fg-AAA8AD m-0 pointer" at bounding box center [1201, 55] width 17 height 17
